Goal: Task Accomplishment & Management: Complete application form

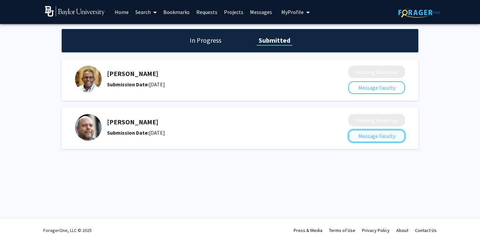
click at [392, 134] on button "Message Faculty" at bounding box center [377, 136] width 57 height 13
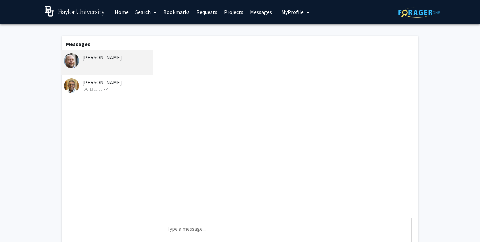
click at [124, 87] on div "Sep 5, 2025 12:33 PM" at bounding box center [107, 89] width 87 height 6
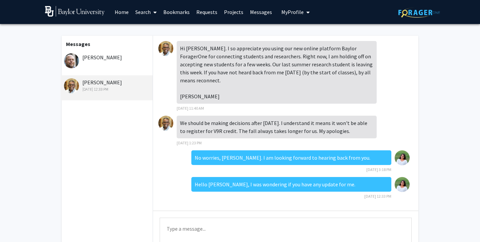
click at [77, 9] on img at bounding box center [75, 11] width 60 height 11
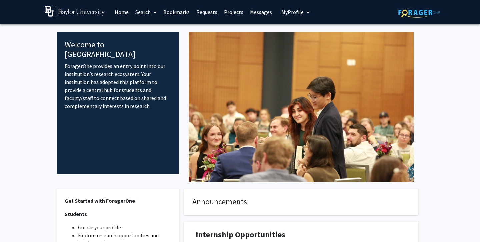
click at [145, 11] on link "Search" at bounding box center [146, 11] width 28 height 23
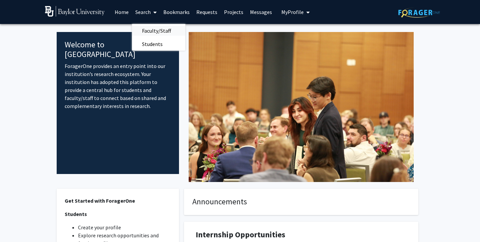
click at [145, 28] on span "Faculty/Staff" at bounding box center [156, 30] width 49 height 13
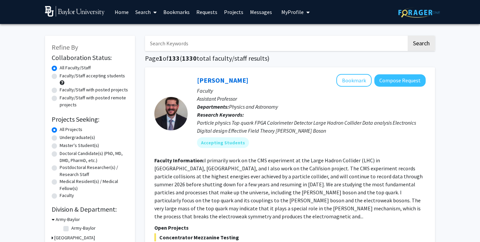
click at [236, 10] on link "Projects" at bounding box center [234, 11] width 26 height 23
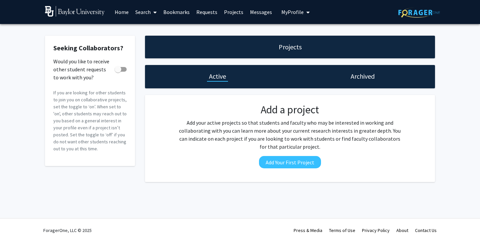
click at [365, 73] on h1 "Archived" at bounding box center [363, 76] width 24 height 9
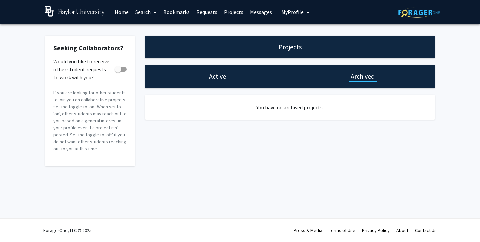
click at [247, 76] on div "Active" at bounding box center [217, 76] width 145 height 23
click at [204, 12] on link "Requests" at bounding box center [207, 11] width 28 height 23
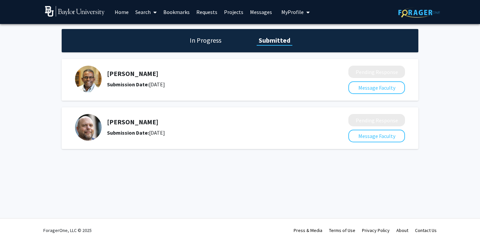
click at [182, 11] on link "Bookmarks" at bounding box center [176, 11] width 33 height 23
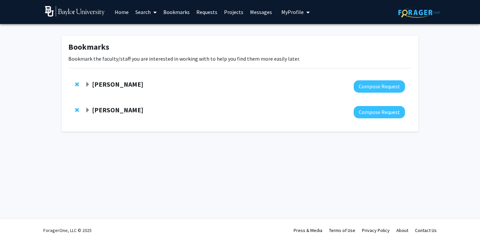
click at [139, 11] on link "Search" at bounding box center [146, 11] width 28 height 23
click at [149, 29] on span "Faculty/Staff" at bounding box center [156, 30] width 49 height 13
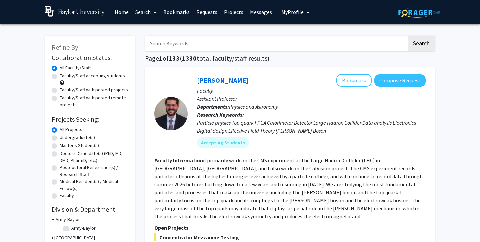
click at [77, 139] on label "Undergraduate(s)" at bounding box center [77, 137] width 35 height 7
click at [64, 138] on input "Undergraduate(s)" at bounding box center [62, 136] width 4 height 4
radio input "true"
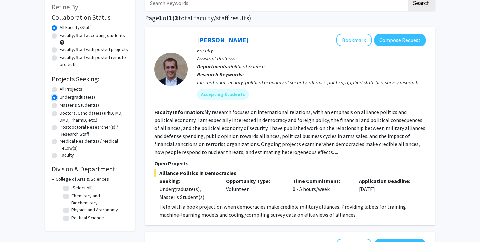
scroll to position [76, 0]
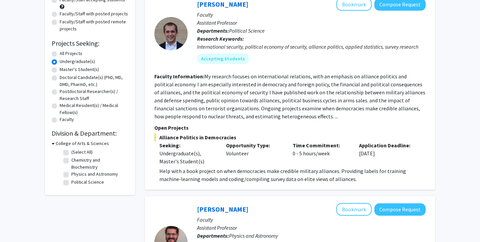
click at [71, 159] on label "Chemistry and Biochemistry" at bounding box center [98, 164] width 55 height 14
click at [71, 159] on input "Chemistry and Biochemistry" at bounding box center [73, 159] width 4 height 4
checkbox input "true"
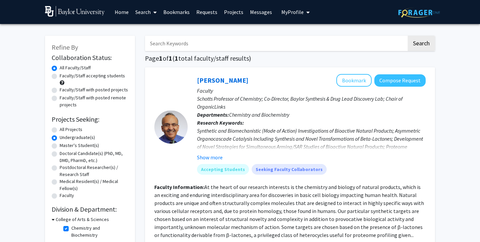
click at [74, 130] on label "All Projects" at bounding box center [71, 129] width 23 height 7
click at [64, 130] on input "All Projects" at bounding box center [62, 128] width 4 height 4
radio input "true"
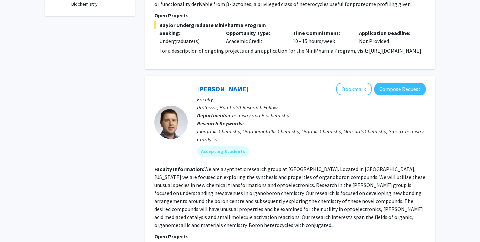
scroll to position [34, 0]
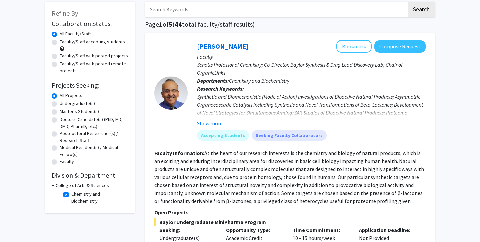
click at [70, 194] on fg-checkbox "Chemistry and Biochemistry Chemistry and Biochemistry" at bounding box center [94, 198] width 63 height 14
click at [71, 194] on label "Chemistry and Biochemistry" at bounding box center [98, 198] width 55 height 14
click at [71, 194] on input "Chemistry and Biochemistry" at bounding box center [73, 193] width 4 height 4
checkbox input "false"
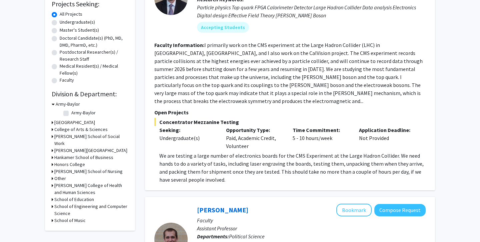
scroll to position [116, 0]
click at [77, 129] on h3 "College of Arts & Sciences" at bounding box center [80, 129] width 53 height 7
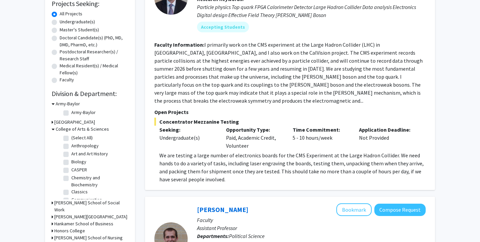
click at [79, 160] on label "Biology" at bounding box center [78, 161] width 15 height 7
click at [76, 160] on input "Biology" at bounding box center [73, 160] width 4 height 4
checkbox input "true"
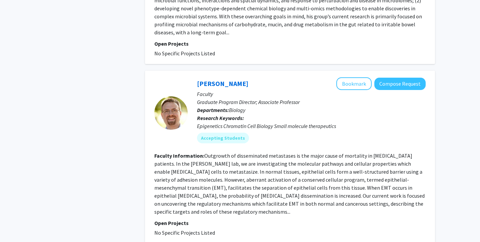
scroll to position [1128, 0]
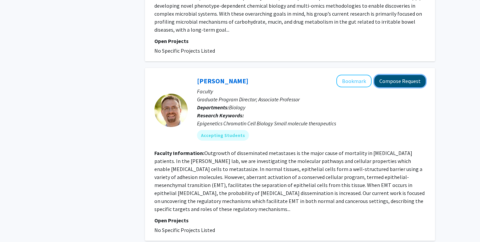
click at [406, 75] on button "Compose Request" at bounding box center [400, 81] width 51 height 12
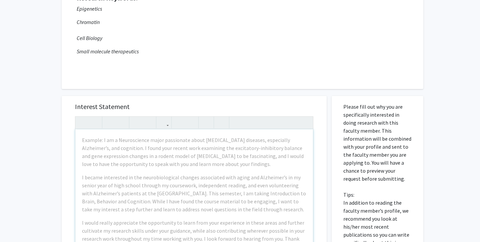
scroll to position [103, 0]
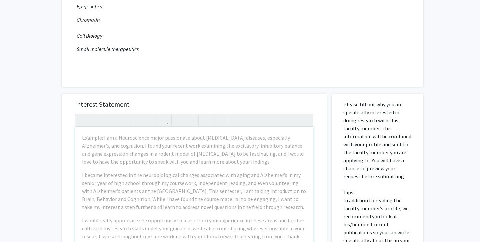
click at [222, 182] on div "Example: I am a Neuroscience major passionate about [MEDICAL_DATA] diseases, es…" at bounding box center [194, 203] width 238 height 153
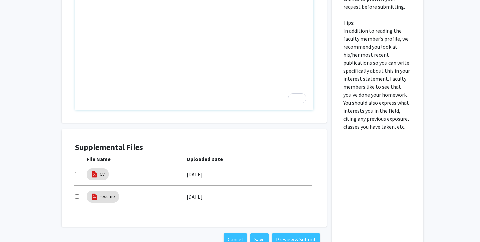
scroll to position [318, 0]
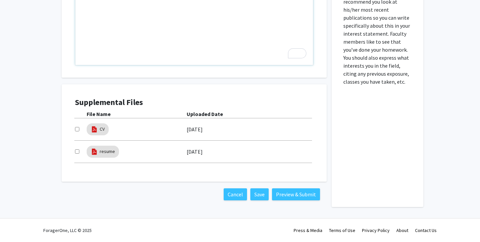
click at [78, 130] on input "checkbox" at bounding box center [77, 129] width 4 height 4
checkbox input "true"
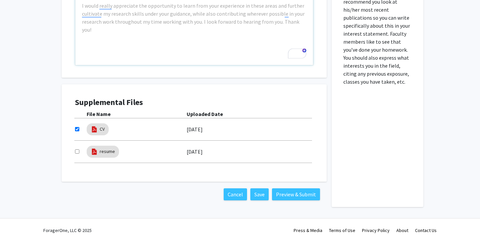
click at [78, 152] on input "checkbox" at bounding box center [77, 151] width 4 height 4
checkbox input "true"
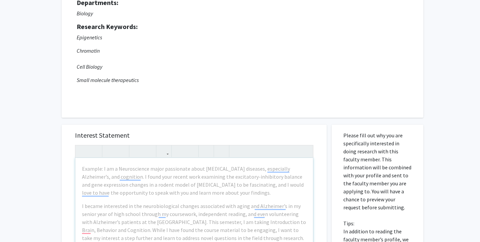
scroll to position [0, 0]
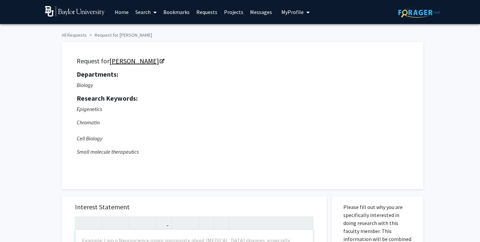
click at [129, 63] on link "[PERSON_NAME]" at bounding box center [136, 61] width 54 height 8
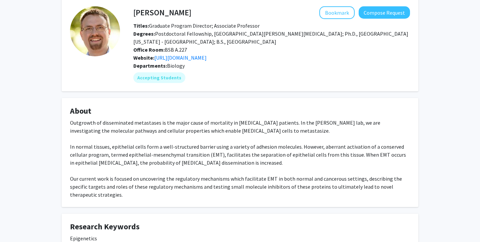
scroll to position [32, 0]
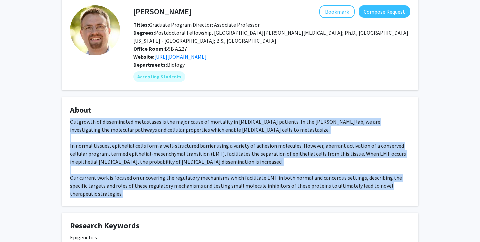
drag, startPoint x: 70, startPoint y: 125, endPoint x: 148, endPoint y: 194, distance: 104.7
click at [148, 194] on fg-card "About Outgrowth of disseminated metastases is the major cause of mortality in […" at bounding box center [240, 151] width 357 height 109
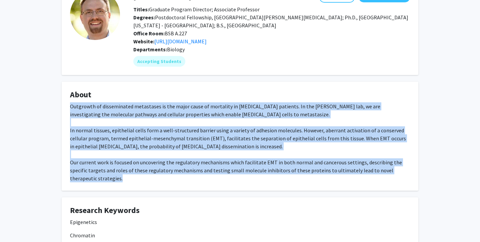
scroll to position [54, 0]
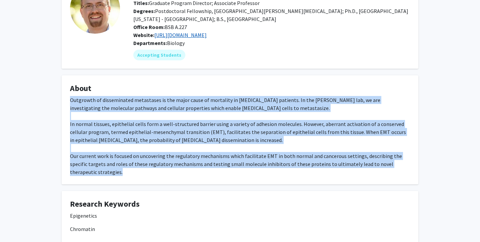
copy div "Outgrowth of disseminated metastases is the major cause of mortality in [MEDICA…"
click at [263, 136] on div "Outgrowth of disseminated metastases is the major cause of mortality in [MEDICA…" at bounding box center [240, 136] width 340 height 80
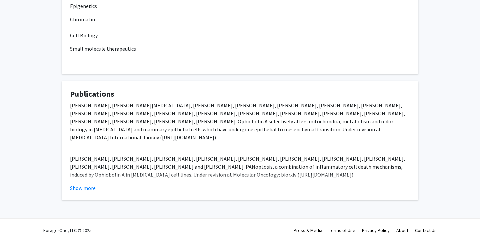
scroll to position [0, 0]
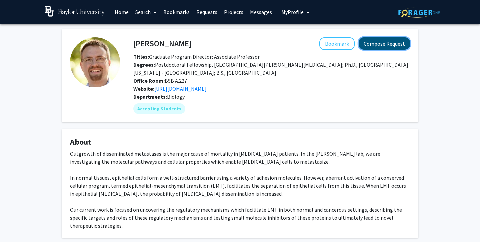
click at [381, 47] on button "Compose Request" at bounding box center [384, 43] width 51 height 12
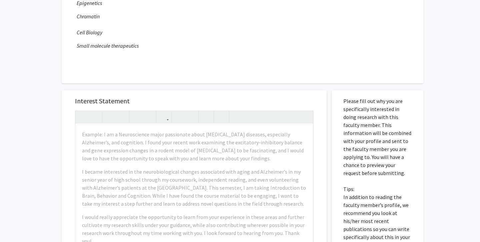
scroll to position [185, 0]
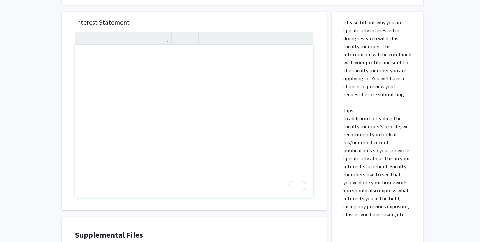
paste div "To enrich screen reader interactions, please activate Accessibility in Grammarl…"
type textarea "<p>My interest in [MEDICAL_DATA] research stems from personal experience with m…"
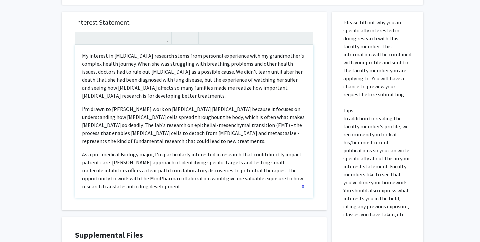
click at [140, 134] on p "I'm drawn to [PERSON_NAME] work on [MEDICAL_DATA] [MEDICAL_DATA] because it foc…" at bounding box center [194, 125] width 225 height 40
click at [201, 127] on p "I'm drawn to [PERSON_NAME] work on [MEDICAL_DATA] [MEDICAL_DATA] because it foc…" at bounding box center [194, 125] width 225 height 40
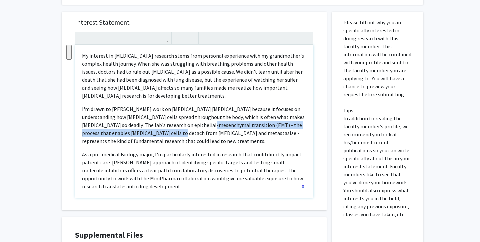
drag, startPoint x: 173, startPoint y: 124, endPoint x: 139, endPoint y: 136, distance: 36.3
click at [139, 136] on p "I'm drawn to [PERSON_NAME] work on [MEDICAL_DATA] [MEDICAL_DATA] because it foc…" at bounding box center [194, 125] width 225 height 40
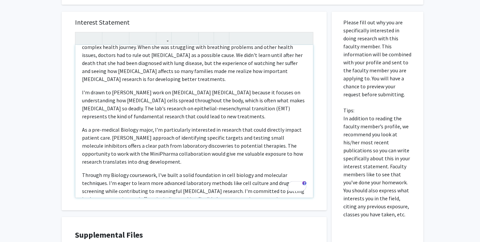
scroll to position [55, 0]
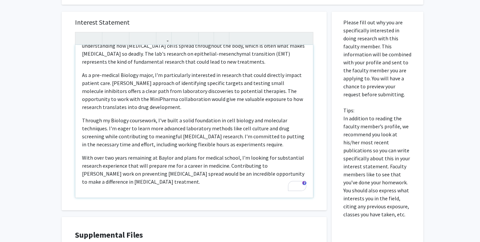
click at [135, 84] on p "As a pre-medical Biology major, I'm particularly interested in research that co…" at bounding box center [194, 91] width 225 height 40
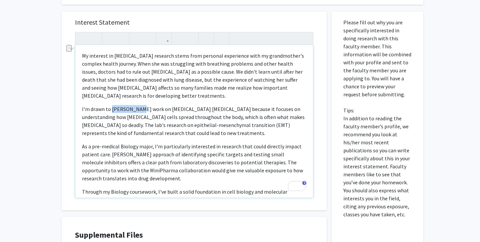
drag, startPoint x: 135, startPoint y: 110, endPoint x: 112, endPoint y: 110, distance: 23.0
click at [112, 110] on p "I'm drawn to [PERSON_NAME] work on [MEDICAL_DATA] [MEDICAL_DATA] because it foc…" at bounding box center [194, 121] width 225 height 32
click at [82, 56] on div "My interest in [MEDICAL_DATA] research stems from personal experience with my g…" at bounding box center [194, 121] width 238 height 153
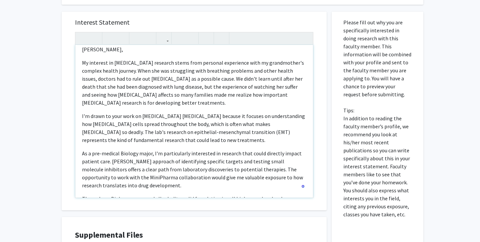
scroll to position [8, 0]
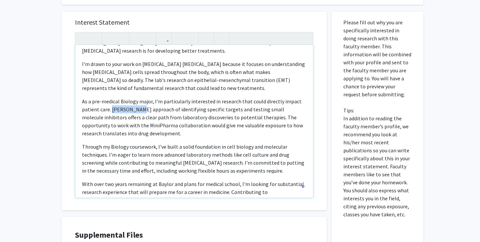
drag, startPoint x: 134, startPoint y: 109, endPoint x: 112, endPoint y: 109, distance: 22.4
click at [112, 109] on p "As a pre-medical Biology major, I'm particularly interested in research that co…" at bounding box center [194, 117] width 225 height 40
click at [262, 133] on p "As a pre-medical Biology major, I'm particularly interested in research that co…" at bounding box center [194, 117] width 225 height 40
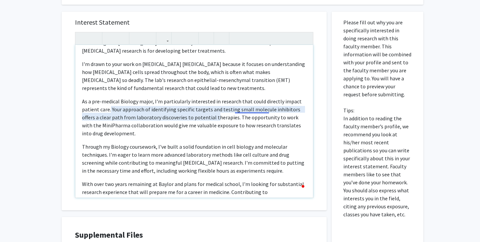
click at [260, 112] on p "As a pre-medical Biology major, I'm particularly interested in research that co…" at bounding box center [194, 117] width 225 height 40
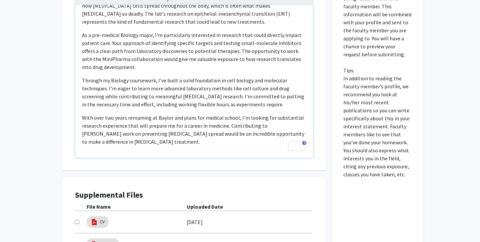
click at [249, 148] on div "[PERSON_NAME], My interest in [MEDICAL_DATA] research stems from personal exper…" at bounding box center [194, 81] width 238 height 153
drag, startPoint x: 287, startPoint y: 128, endPoint x: 263, endPoint y: 127, distance: 24.1
click at [263, 127] on p "With over two years remaining at Baylor and plans for medical school, I'm looki…" at bounding box center [194, 130] width 225 height 32
type textarea "<p>[PERSON_NAME],&nbsp;</p><p>My interest in [MEDICAL_DATA] research stems from…"
click at [219, 145] on p "With over two years remaining at Baylor and plans for medical school, I'm looki…" at bounding box center [194, 130] width 225 height 32
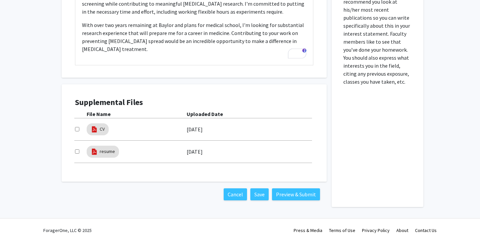
drag, startPoint x: 74, startPoint y: 128, endPoint x: 74, endPoint y: 135, distance: 7.0
click at [74, 128] on div "Supplemental Files File Name Uploaded Date CV [DATE] resume [DATE]" at bounding box center [194, 133] width 252 height 84
click at [77, 152] on input "checkbox" at bounding box center [77, 151] width 4 height 4
checkbox input "true"
click at [77, 131] on div at bounding box center [81, 129] width 12 height 8
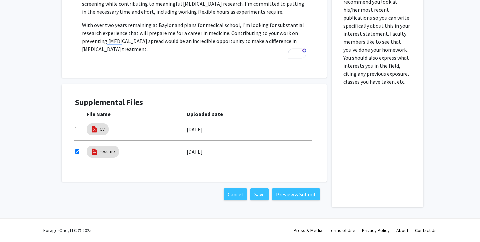
click at [77, 130] on input "checkbox" at bounding box center [77, 129] width 4 height 4
checkbox input "true"
click at [298, 195] on button "Preview & Submit" at bounding box center [296, 194] width 48 height 12
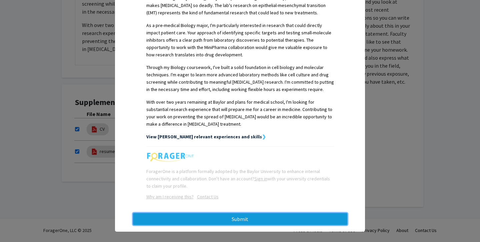
click at [282, 218] on button "Submit" at bounding box center [240, 219] width 214 height 12
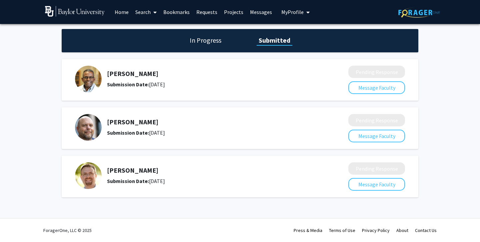
click at [178, 12] on link "Bookmarks" at bounding box center [176, 11] width 33 height 23
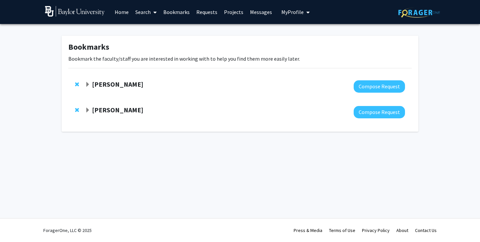
click at [291, 10] on span "My Profile" at bounding box center [293, 12] width 22 height 7
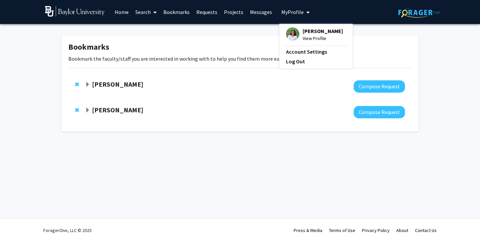
click at [233, 10] on link "Projects" at bounding box center [234, 11] width 26 height 23
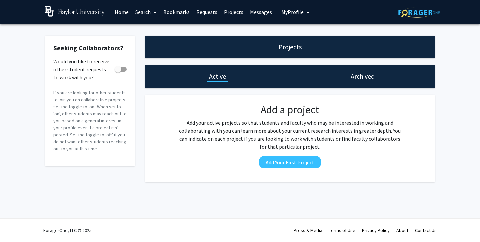
click at [204, 12] on link "Requests" at bounding box center [207, 11] width 28 height 23
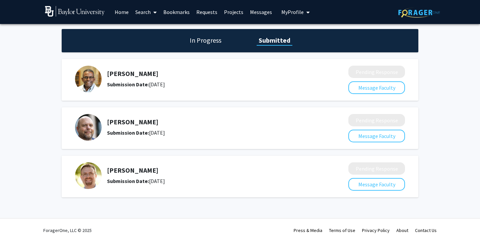
click at [136, 169] on h5 "[PERSON_NAME]" at bounding box center [210, 170] width 206 height 8
click at [91, 173] on img at bounding box center [88, 175] width 27 height 27
click at [208, 40] on h1 "In Progress" at bounding box center [206, 40] width 36 height 9
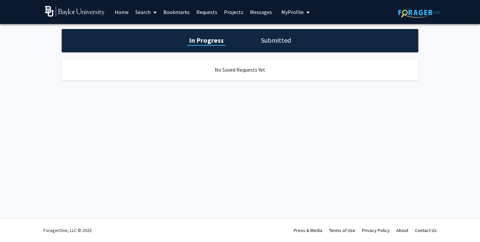
click at [145, 11] on link "Search" at bounding box center [146, 11] width 28 height 23
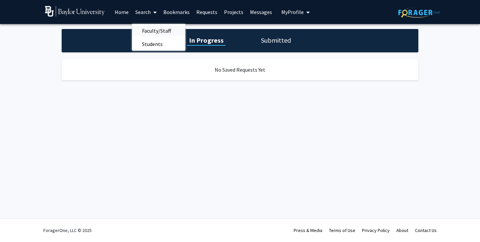
click at [151, 33] on span "Faculty/Staff" at bounding box center [156, 30] width 49 height 13
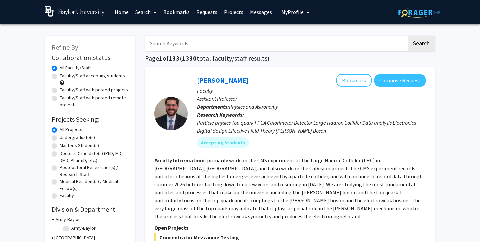
click at [112, 89] on label "Faculty/Staff with posted projects" at bounding box center [94, 89] width 68 height 7
click at [64, 89] on input "Faculty/Staff with posted projects" at bounding box center [62, 88] width 4 height 4
radio input "true"
click at [94, 77] on label "Faculty/Staff accepting students" at bounding box center [92, 75] width 65 height 7
click at [64, 77] on input "Faculty/Staff accepting students" at bounding box center [62, 74] width 4 height 4
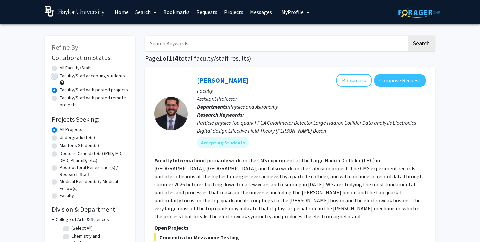
radio input "true"
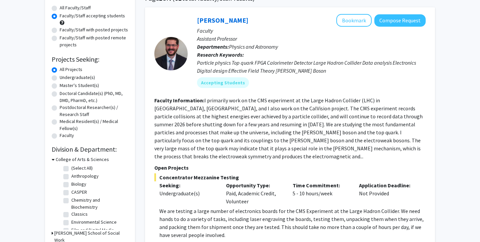
click at [76, 183] on label "Biology" at bounding box center [78, 184] width 15 height 7
click at [76, 183] on input "Biology" at bounding box center [73, 183] width 4 height 4
checkbox input "true"
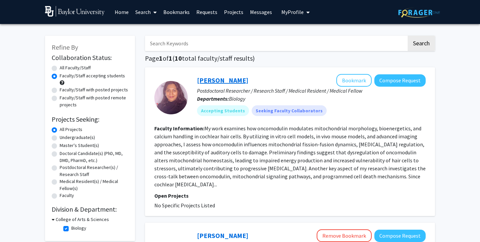
click at [246, 80] on link "[PERSON_NAME]" at bounding box center [222, 80] width 51 height 8
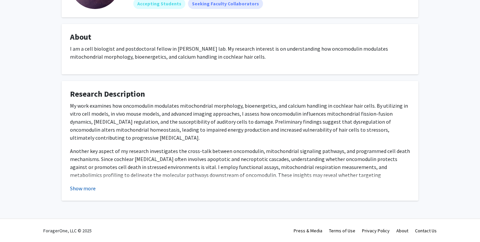
click at [87, 187] on button "Show more" at bounding box center [83, 188] width 26 height 8
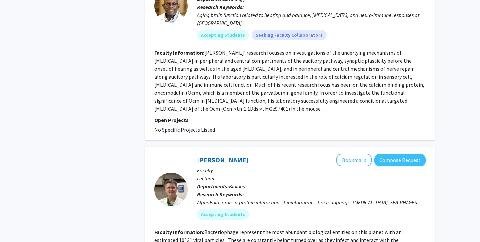
scroll to position [265, 0]
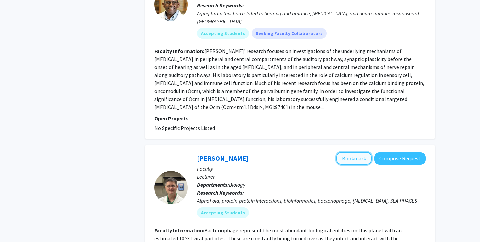
click at [358, 152] on button "Bookmark" at bounding box center [354, 158] width 35 height 13
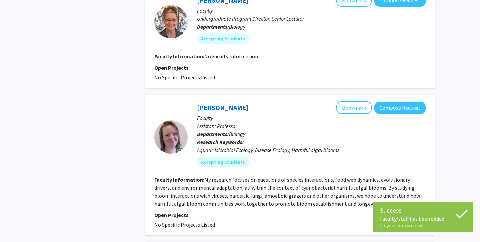
scroll to position [606, 0]
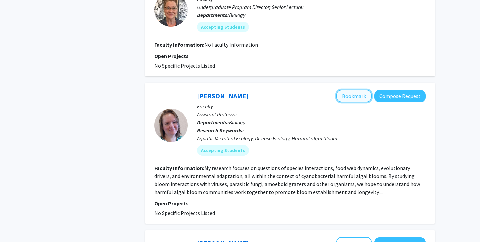
click at [349, 90] on button "Bookmark" at bounding box center [354, 96] width 35 height 13
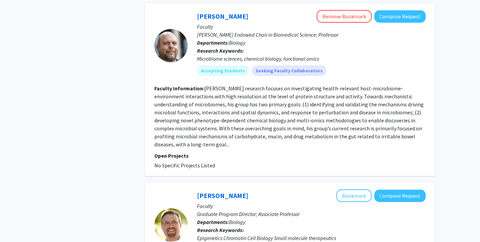
scroll to position [1024, 0]
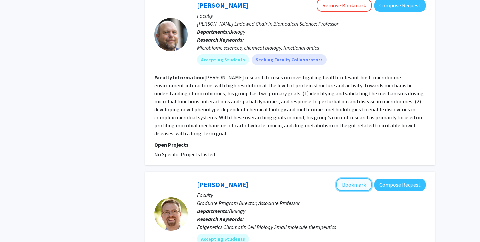
click at [360, 178] on button "Bookmark" at bounding box center [354, 184] width 35 height 13
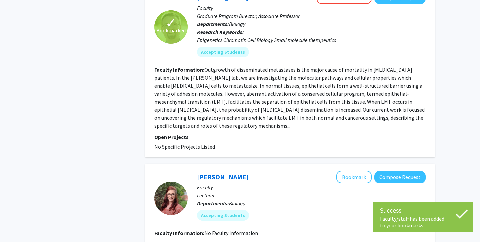
scroll to position [1215, 0]
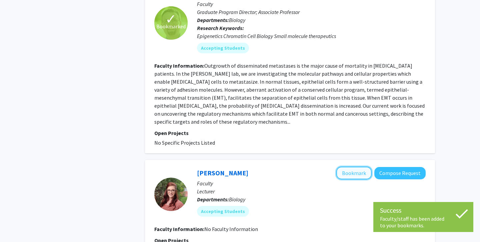
click at [356, 167] on button "Bookmark" at bounding box center [354, 173] width 35 height 13
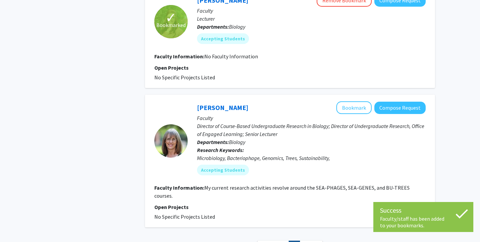
scroll to position [1389, 0]
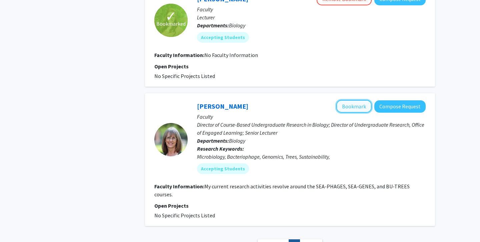
click at [352, 100] on button "Bookmark" at bounding box center [354, 106] width 35 height 13
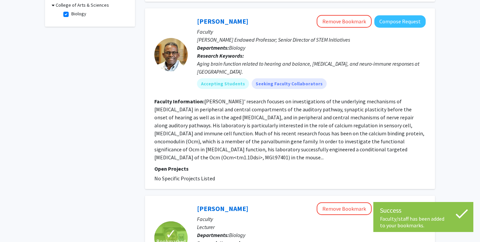
scroll to position [0, 0]
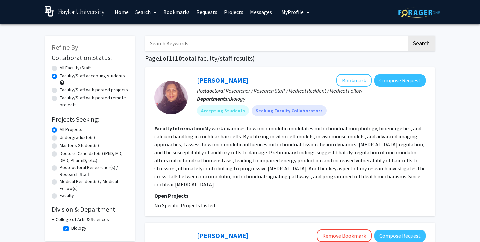
click at [88, 139] on label "Undergraduate(s)" at bounding box center [77, 137] width 35 height 7
click at [64, 138] on input "Undergraduate(s)" at bounding box center [62, 136] width 4 height 4
radio input "true"
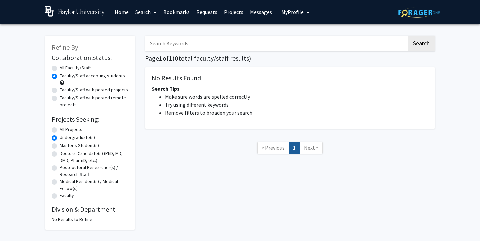
click at [69, 131] on label "All Projects" at bounding box center [71, 129] width 23 height 7
click at [64, 130] on input "All Projects" at bounding box center [62, 128] width 4 height 4
radio input "true"
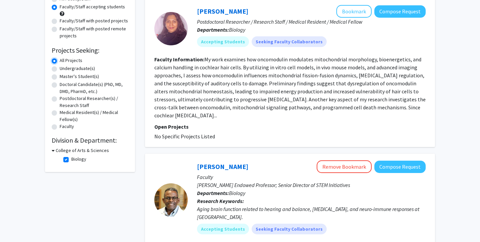
scroll to position [71, 0]
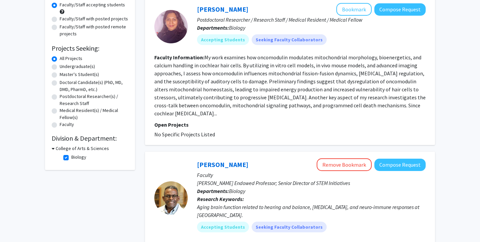
click at [74, 157] on label "Biology" at bounding box center [78, 157] width 15 height 7
click at [74, 157] on input "Biology" at bounding box center [73, 156] width 4 height 4
checkbox input "false"
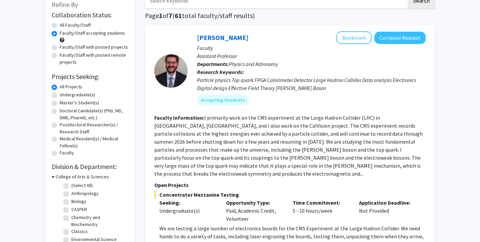
scroll to position [96, 0]
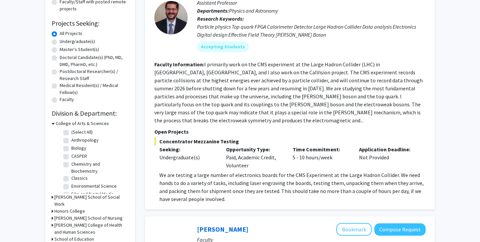
click at [83, 132] on label "(Select All)" at bounding box center [81, 132] width 21 height 7
click at [76, 132] on input "(Select All)" at bounding box center [73, 131] width 4 height 4
checkbox input "true"
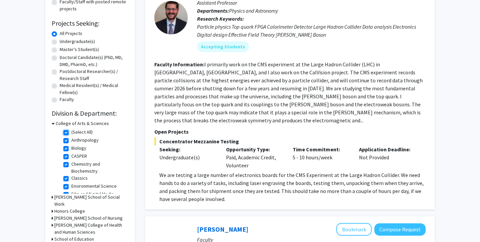
checkbox input "true"
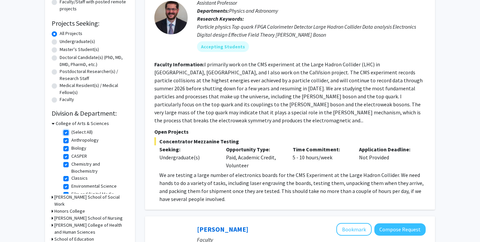
checkbox input "true"
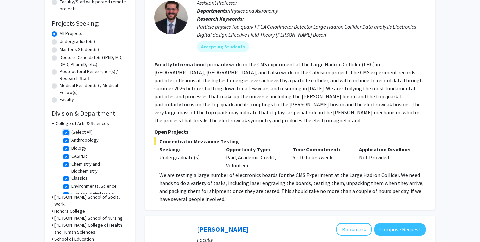
checkbox input "true"
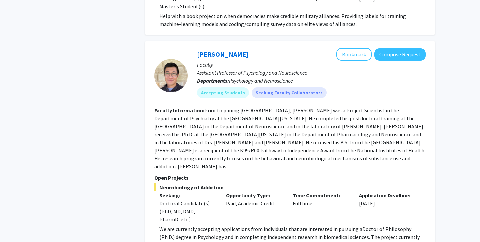
scroll to position [478, 0]
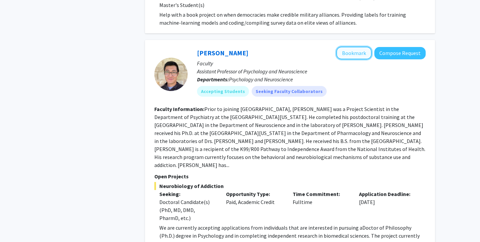
click at [356, 47] on button "Bookmark" at bounding box center [354, 53] width 35 height 13
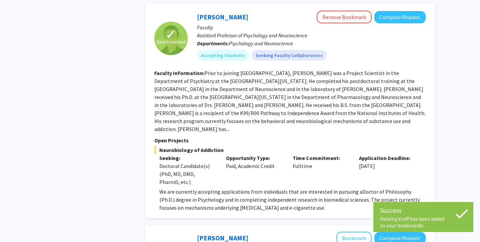
scroll to position [515, 0]
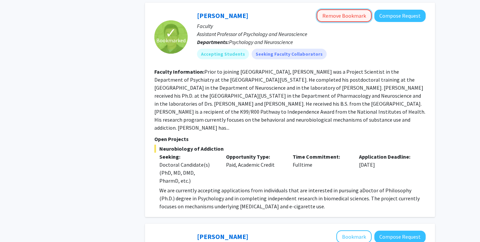
click at [351, 9] on button "Remove Bookmark" at bounding box center [344, 15] width 55 height 13
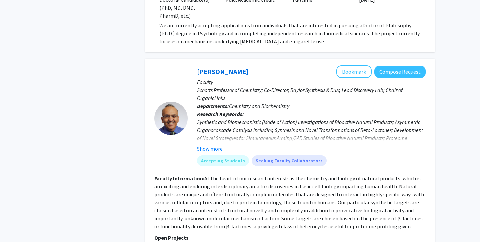
scroll to position [681, 0]
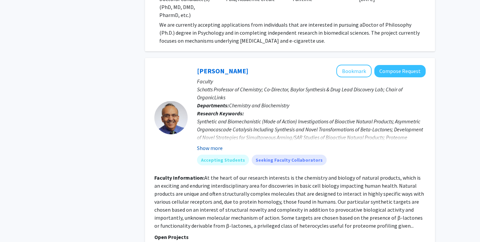
click at [217, 144] on button "Show more" at bounding box center [210, 148] width 26 height 8
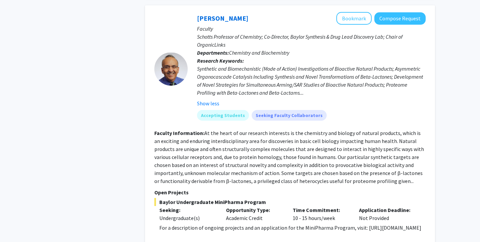
scroll to position [664, 0]
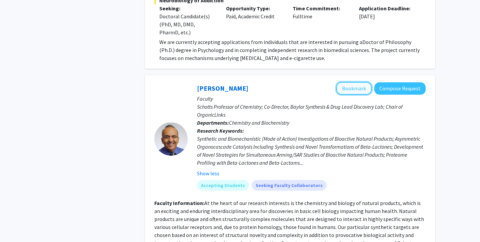
click at [364, 82] on button "Bookmark" at bounding box center [354, 88] width 35 height 13
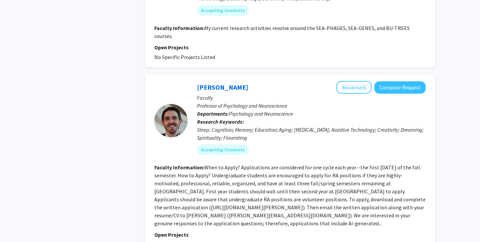
scroll to position [1065, 0]
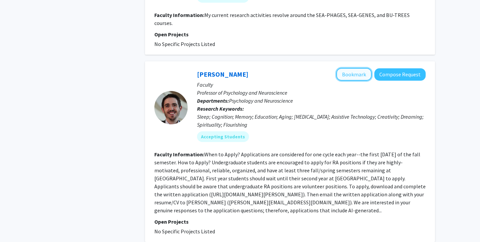
click at [355, 68] on button "Bookmark" at bounding box center [354, 74] width 35 height 13
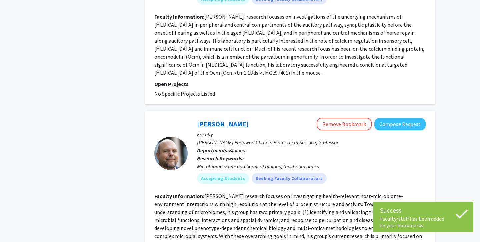
scroll to position [1578, 0]
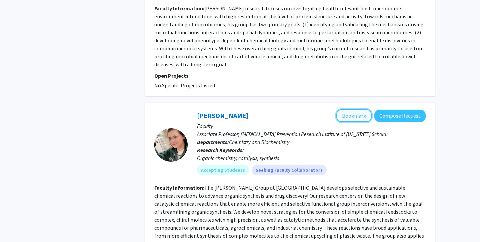
click at [355, 109] on button "Bookmark" at bounding box center [354, 115] width 35 height 13
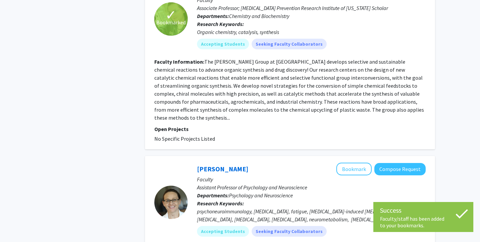
scroll to position [1718, 0]
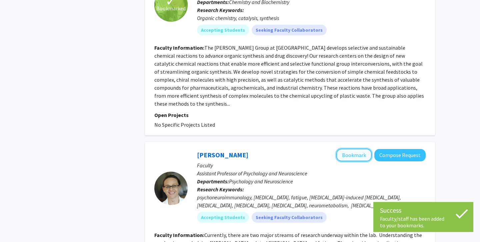
click at [351, 149] on button "Bookmark" at bounding box center [354, 155] width 35 height 13
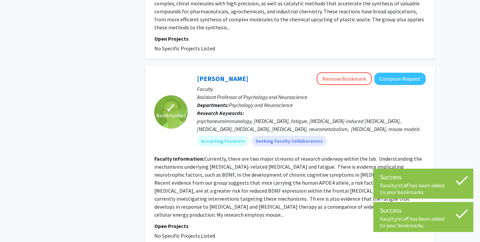
scroll to position [1824, 0]
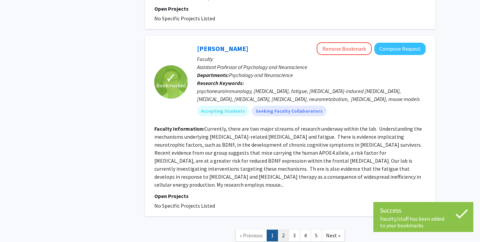
click at [280, 230] on link "2" at bounding box center [283, 236] width 11 height 12
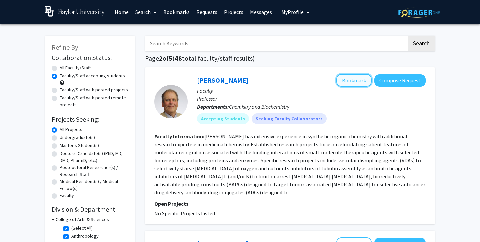
click at [350, 77] on button "Bookmark" at bounding box center [354, 80] width 35 height 13
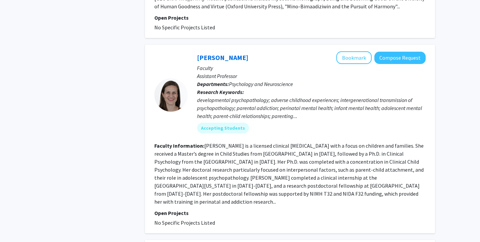
scroll to position [729, 0]
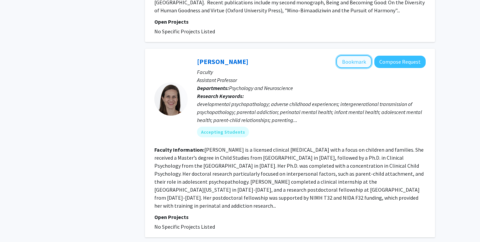
click at [355, 55] on button "Bookmark" at bounding box center [354, 61] width 35 height 13
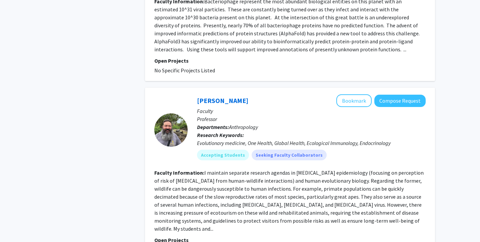
scroll to position [1599, 0]
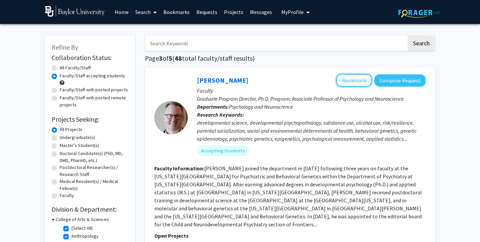
click at [351, 79] on button "Bookmark" at bounding box center [354, 80] width 35 height 13
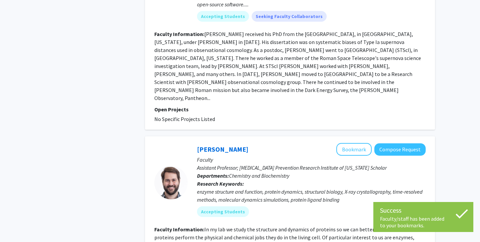
scroll to position [330, 0]
click at [347, 143] on button "Bookmark" at bounding box center [354, 149] width 35 height 13
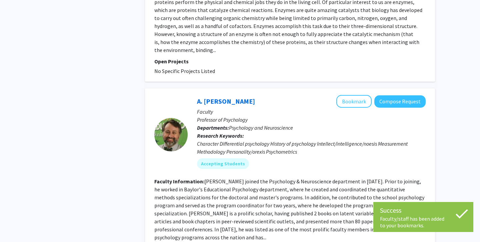
scroll to position [569, 0]
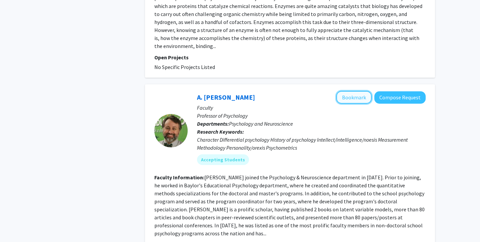
click at [360, 91] on button "Bookmark" at bounding box center [354, 97] width 35 height 13
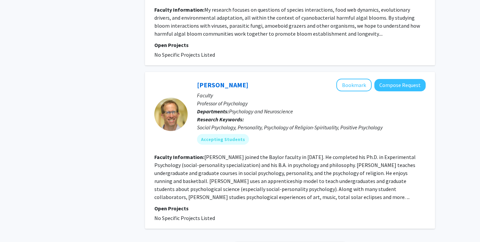
scroll to position [1667, 0]
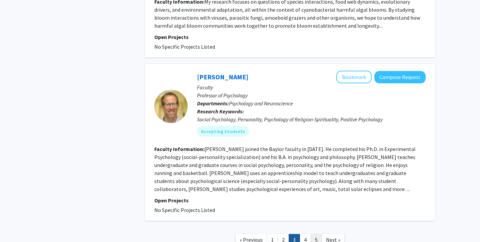
click at [320, 234] on link "5" at bounding box center [316, 240] width 11 height 12
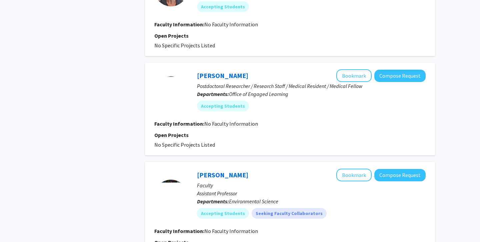
scroll to position [768, 0]
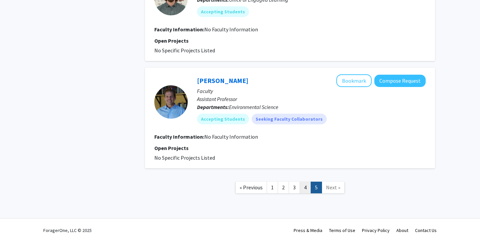
click at [307, 184] on link "4" at bounding box center [305, 188] width 11 height 12
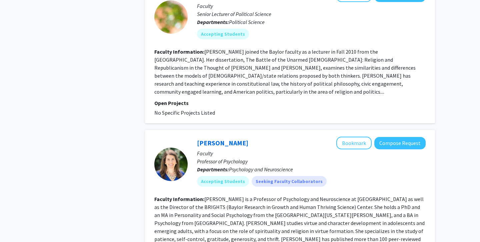
scroll to position [1273, 0]
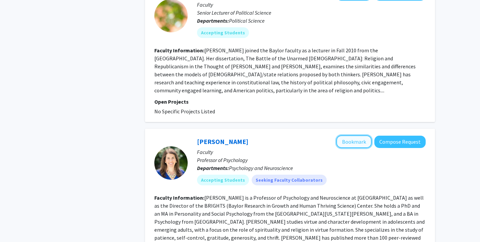
click at [361, 135] on button "Bookmark" at bounding box center [354, 141] width 35 height 13
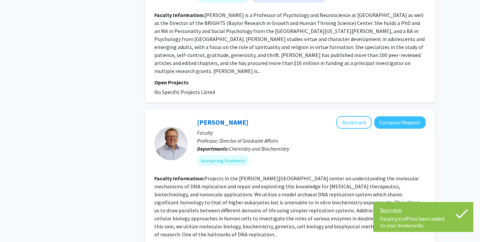
scroll to position [1489, 0]
